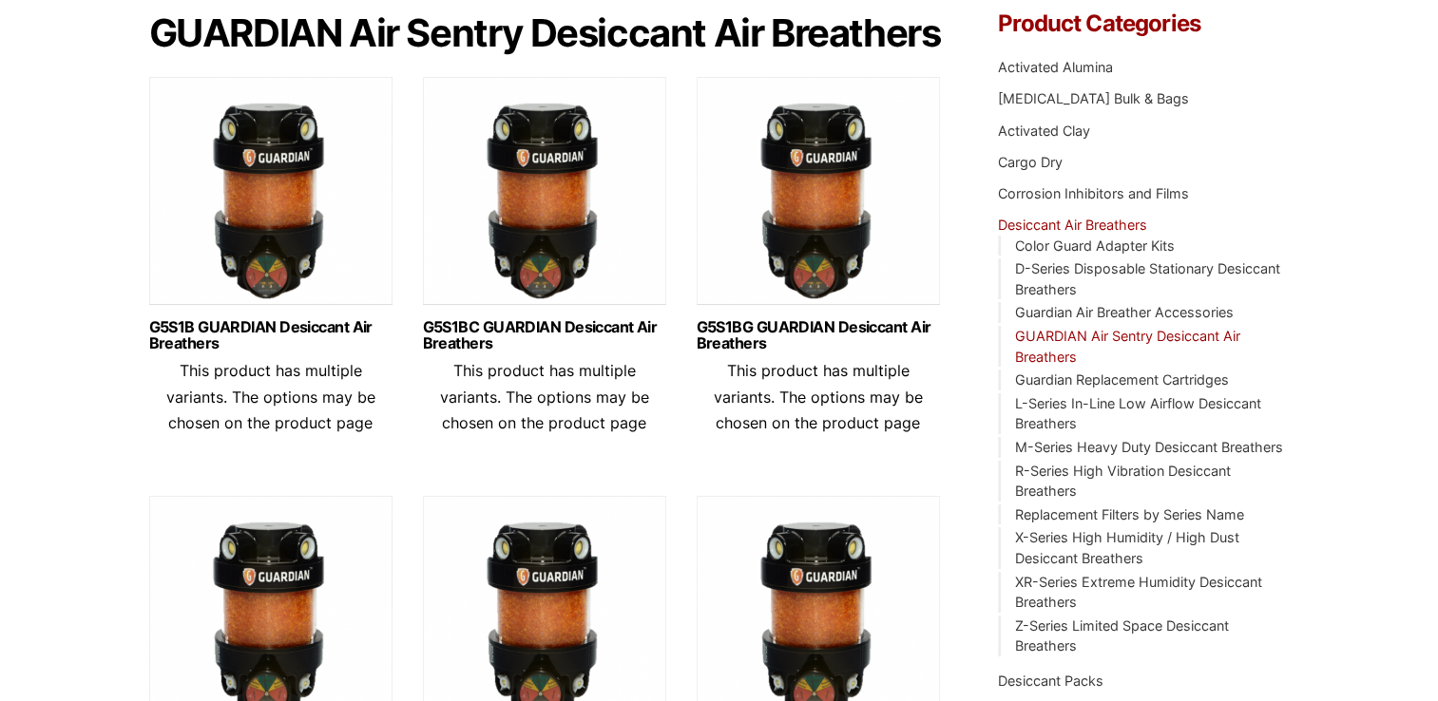
scroll to position [190, 0]
click at [262, 352] on link "G5S1B GUARDIAN Desiccant Air Breathers" at bounding box center [270, 335] width 243 height 32
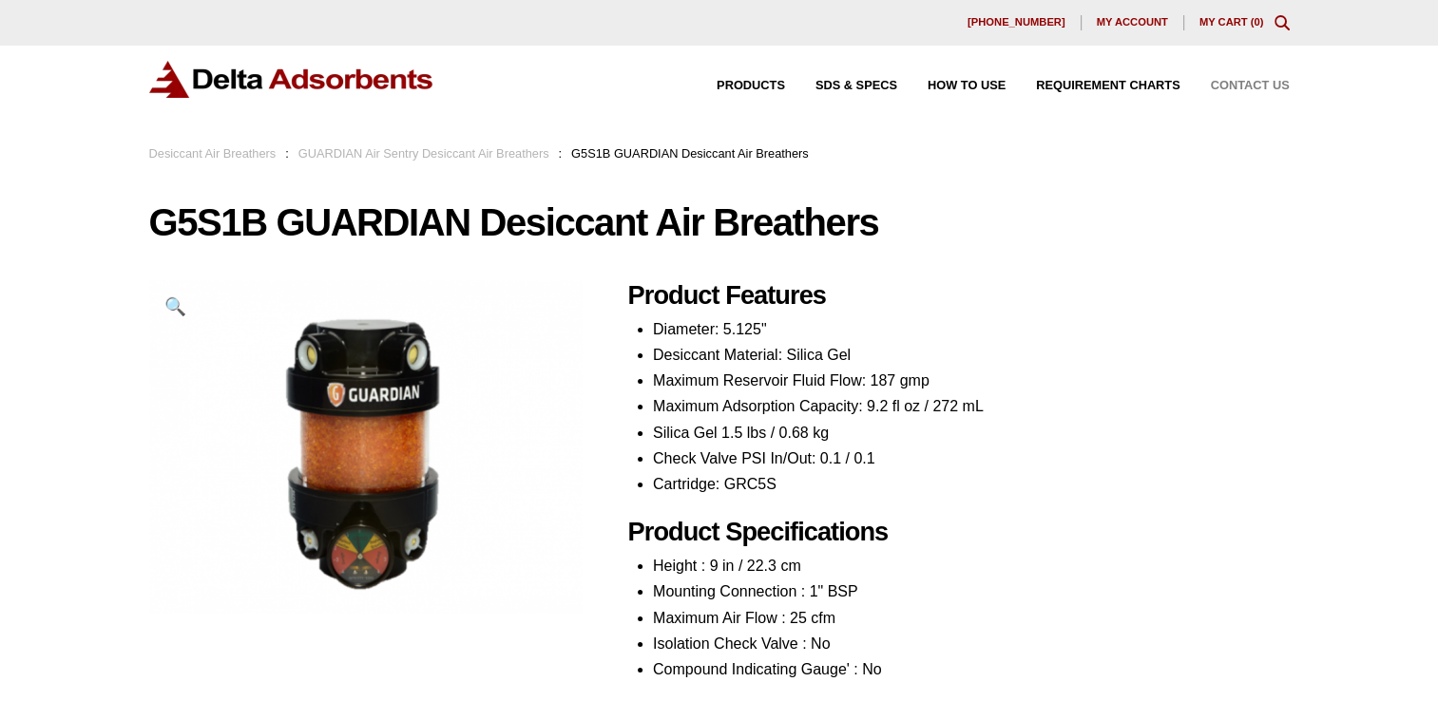
click at [1258, 82] on span "Contact Us" at bounding box center [1250, 86] width 79 height 12
